Goal: Navigation & Orientation: Find specific page/section

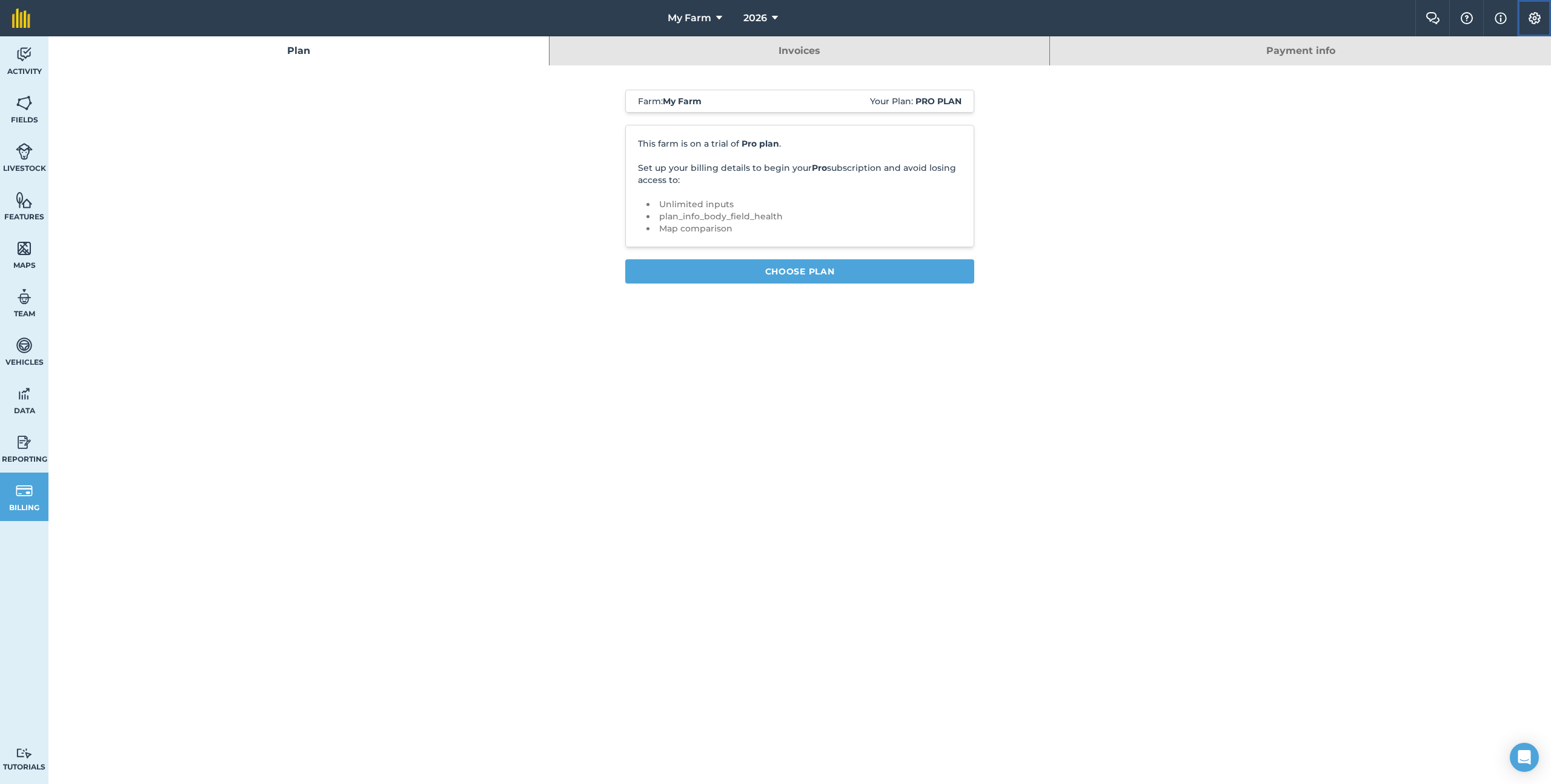
click at [1537, 17] on img at bounding box center [1534, 18] width 14 height 12
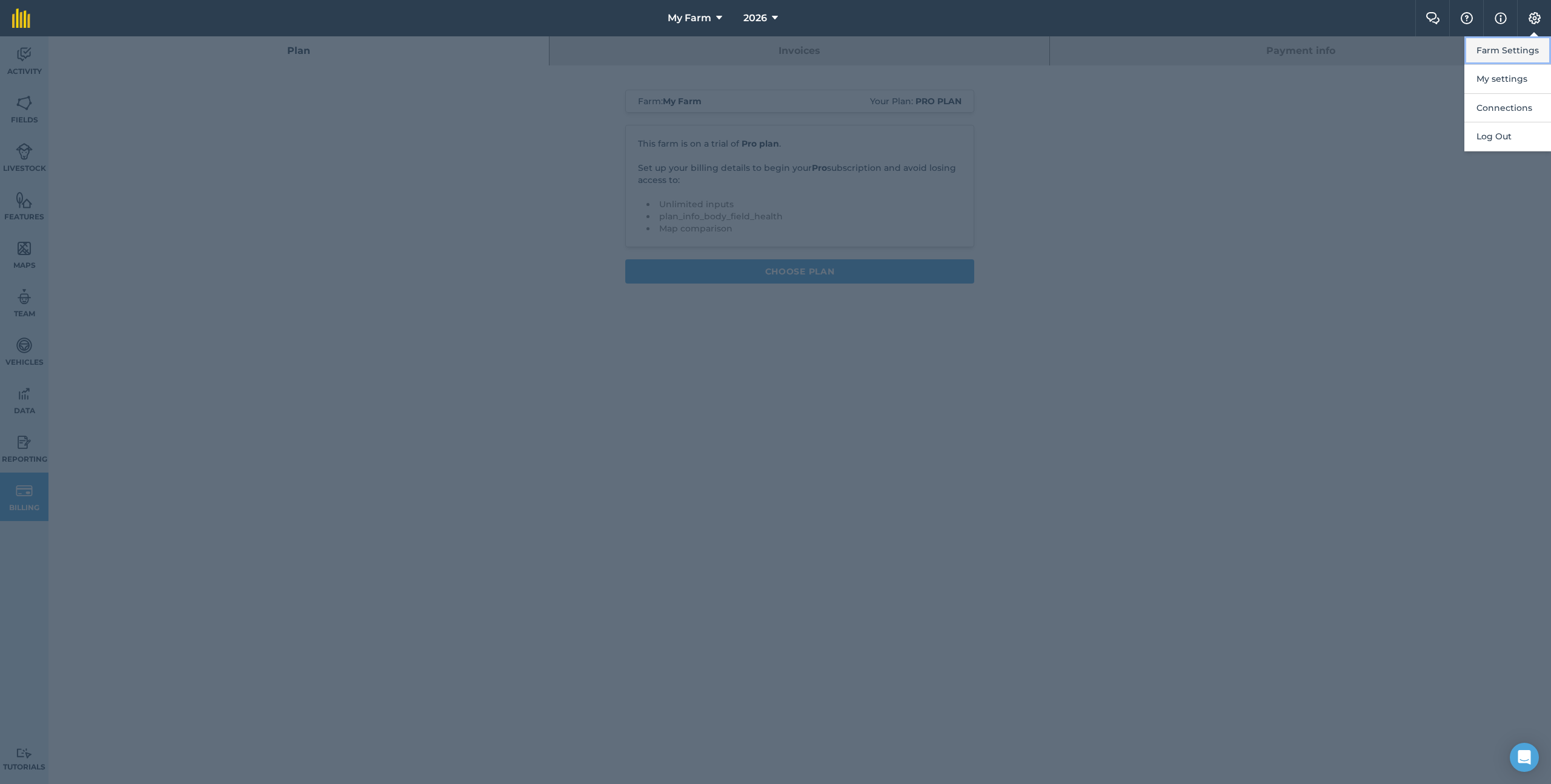
click at [1517, 44] on button "Farm Settings" at bounding box center [1508, 51] width 86 height 29
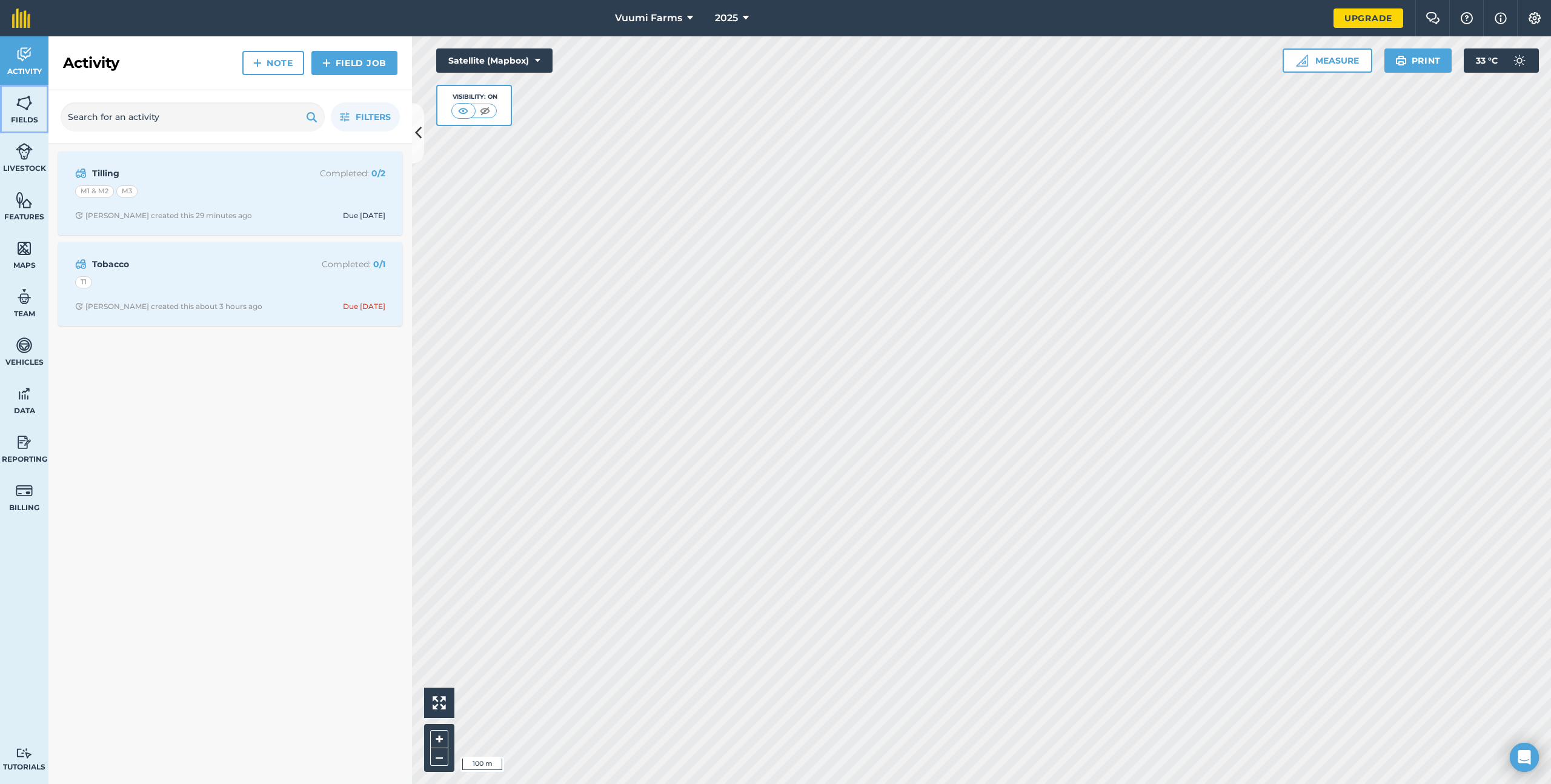
click at [35, 107] on link "Fields" at bounding box center [24, 109] width 48 height 48
